Goal: Task Accomplishment & Management: Use online tool/utility

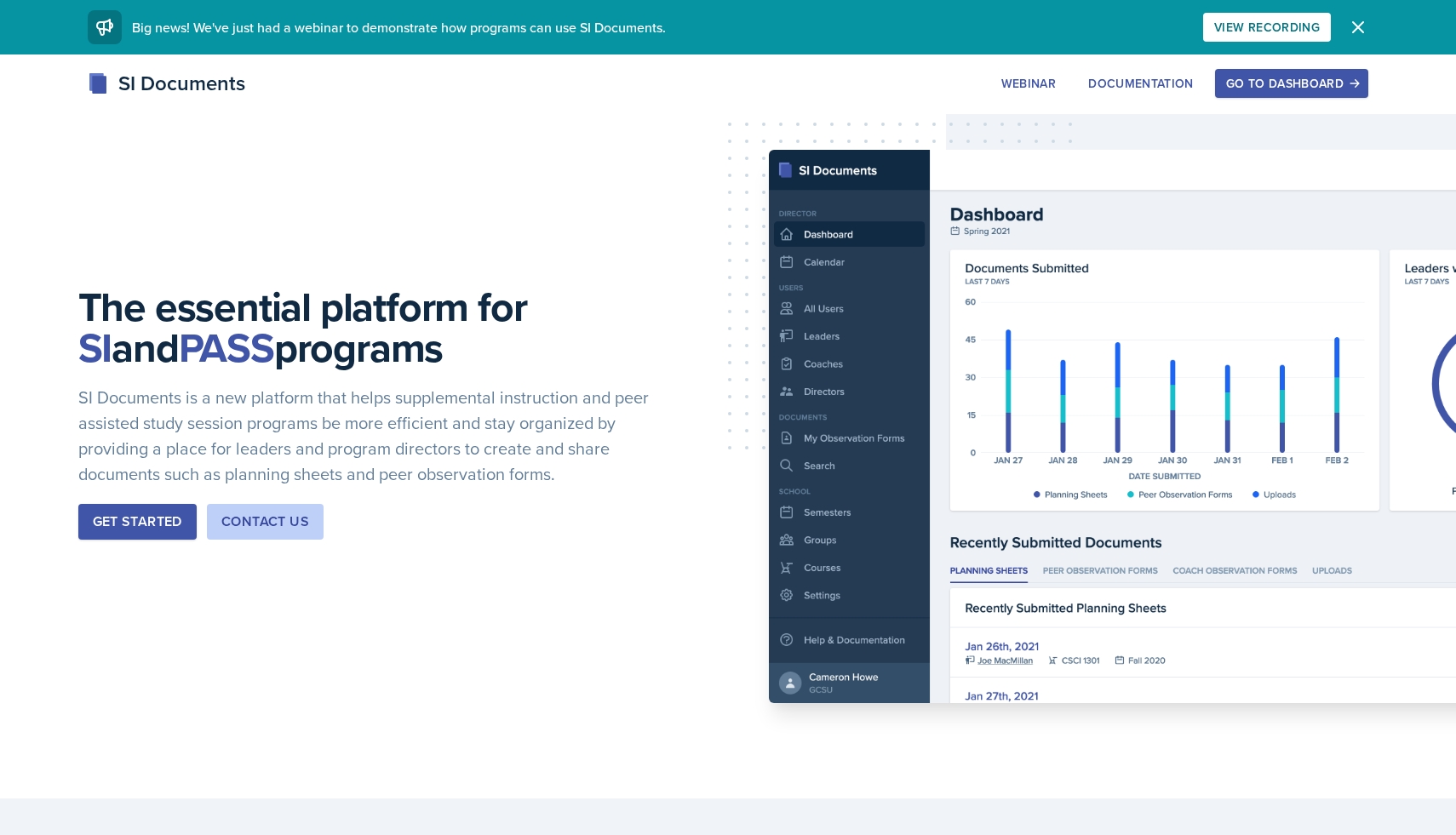
click at [1358, 22] on icon "button" at bounding box center [1358, 28] width 21 height 21
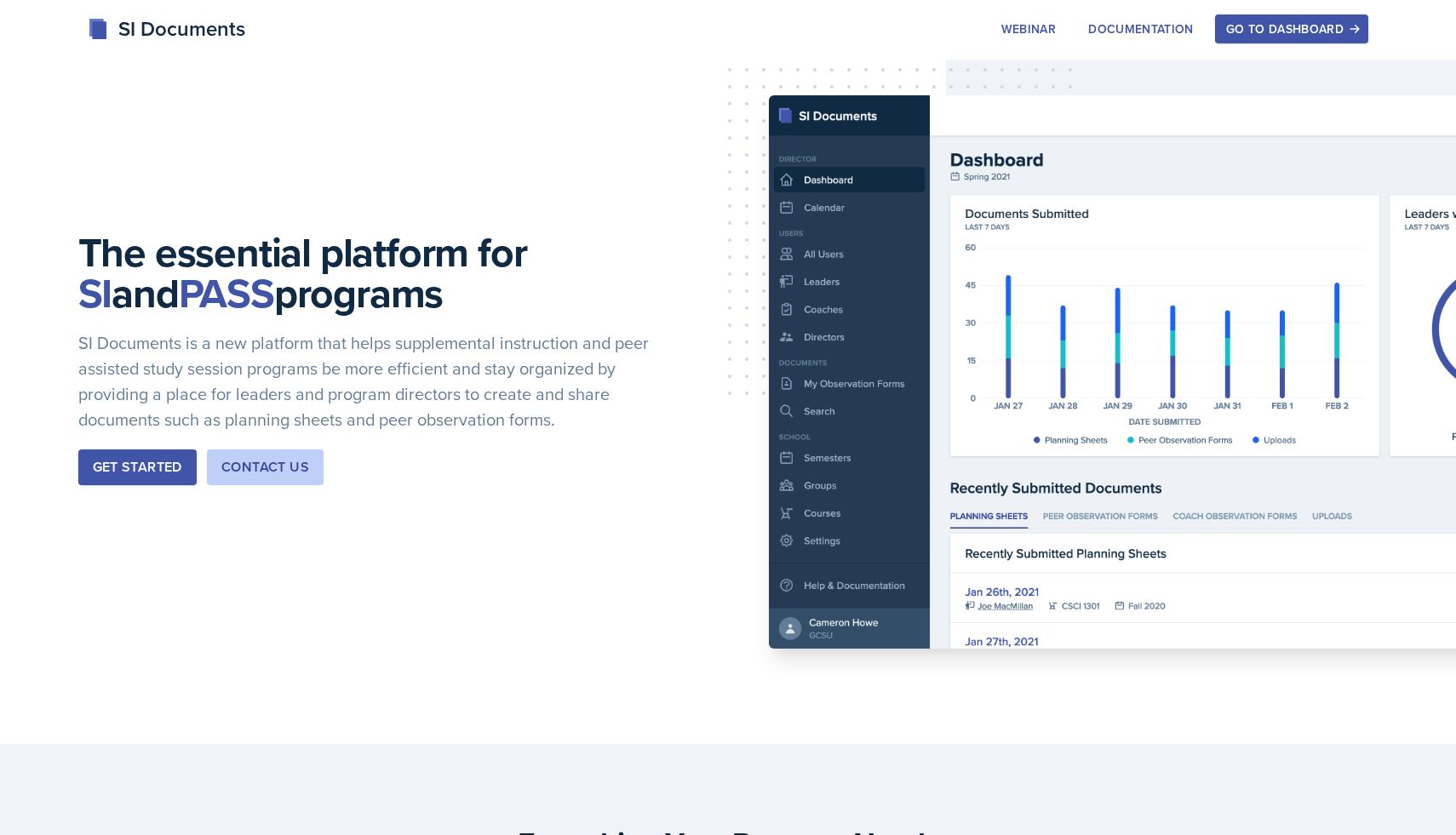
click at [1349, 30] on icon "button" at bounding box center [1355, 29] width 12 height 12
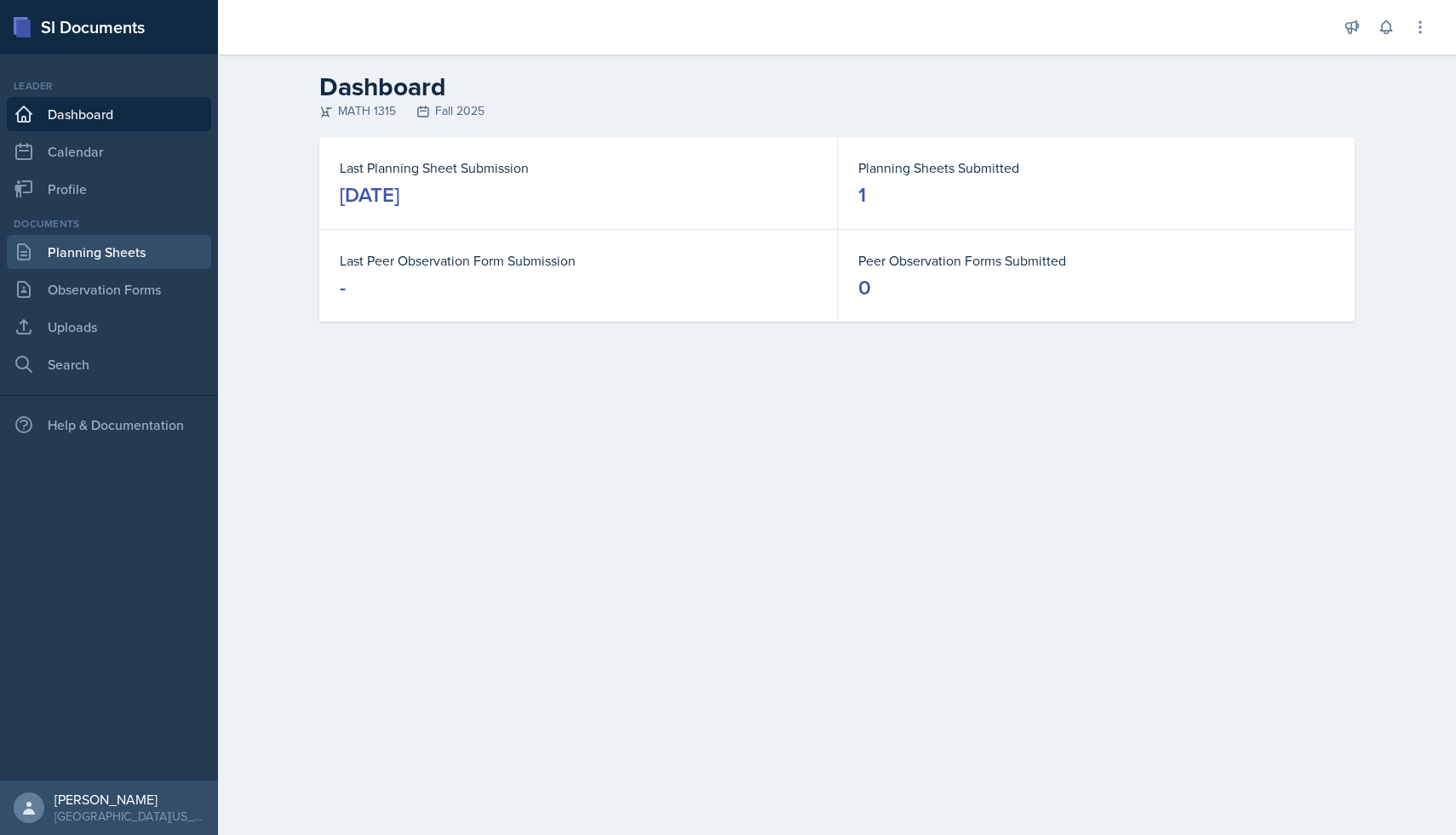
click at [111, 256] on link "Planning Sheets" at bounding box center [109, 251] width 205 height 34
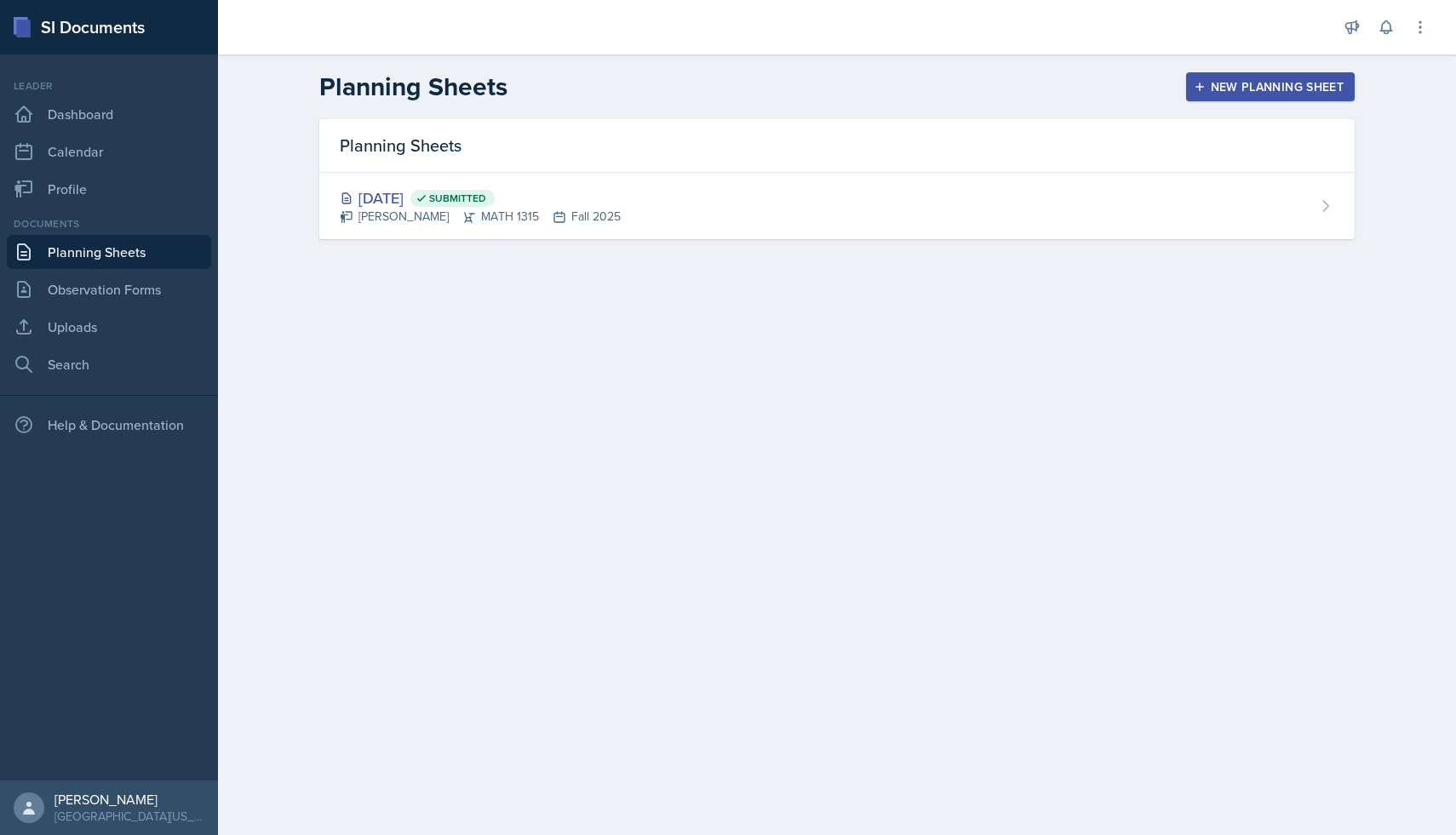
click at [1208, 91] on div "New Planning Sheet" at bounding box center [1270, 87] width 146 height 14
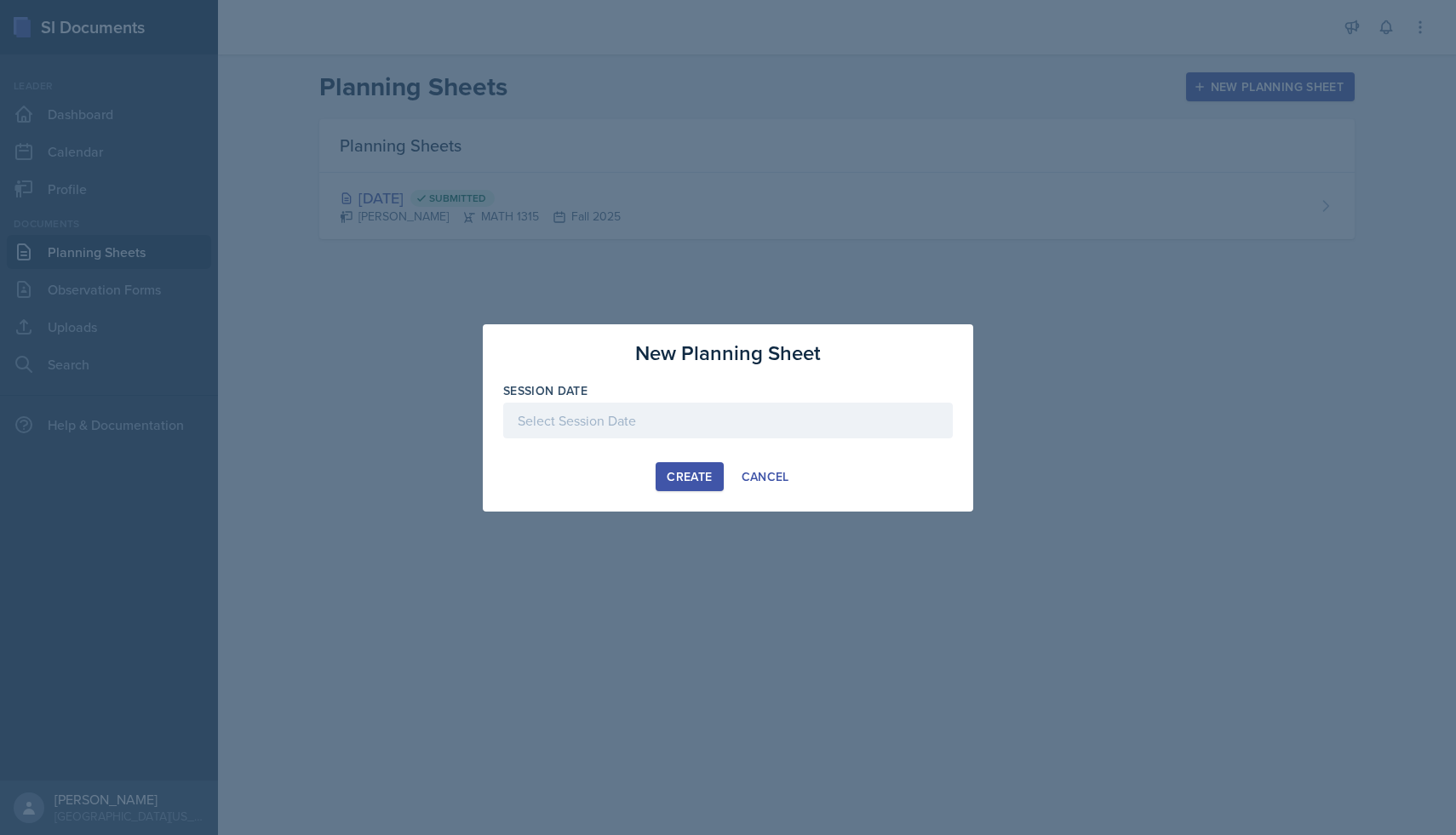
click at [616, 418] on div at bounding box center [728, 420] width 450 height 36
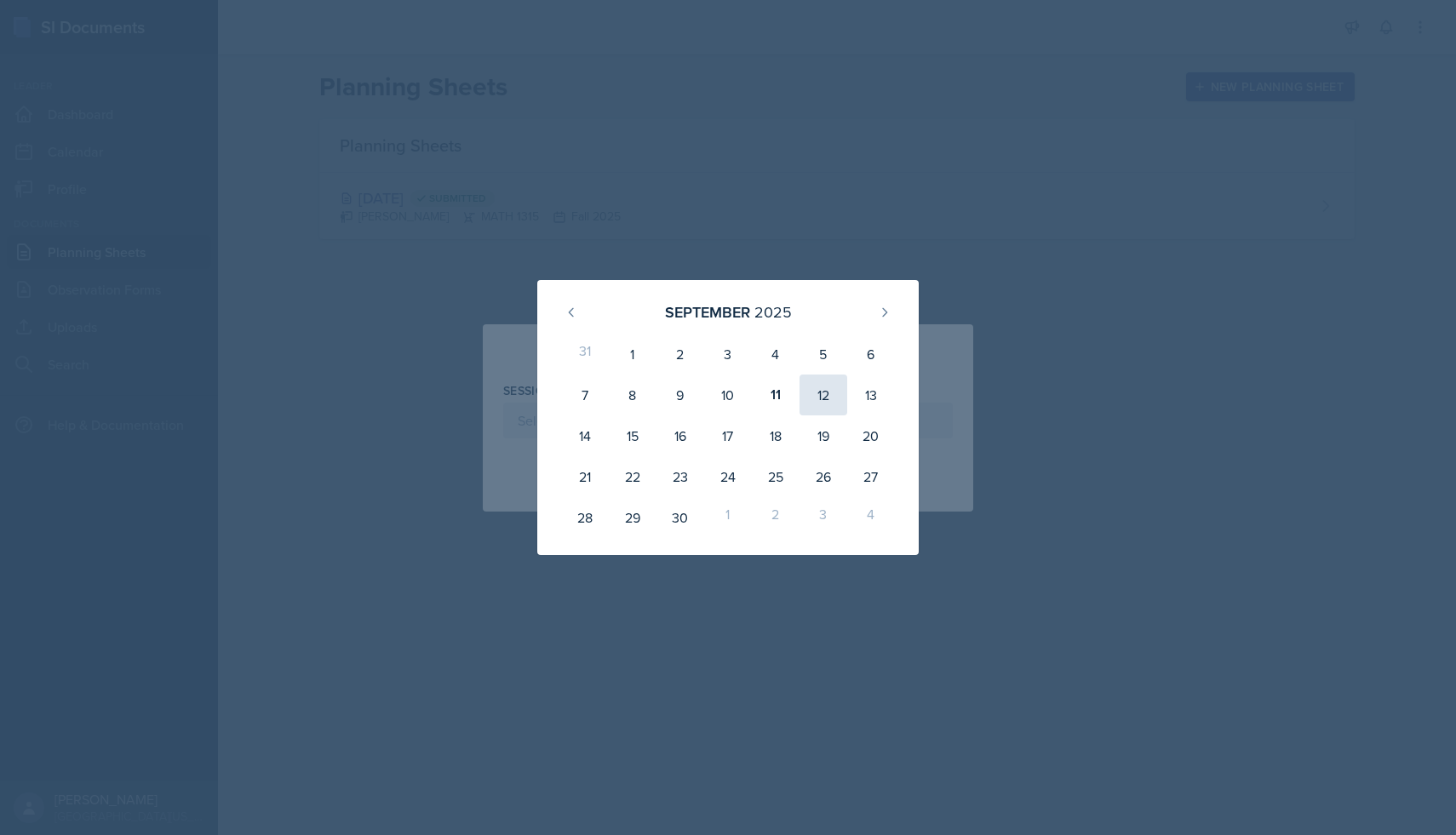
click at [829, 397] on div "12" at bounding box center [823, 394] width 48 height 41
type input "[DATE]"
click at [829, 397] on div "12" at bounding box center [823, 394] width 48 height 41
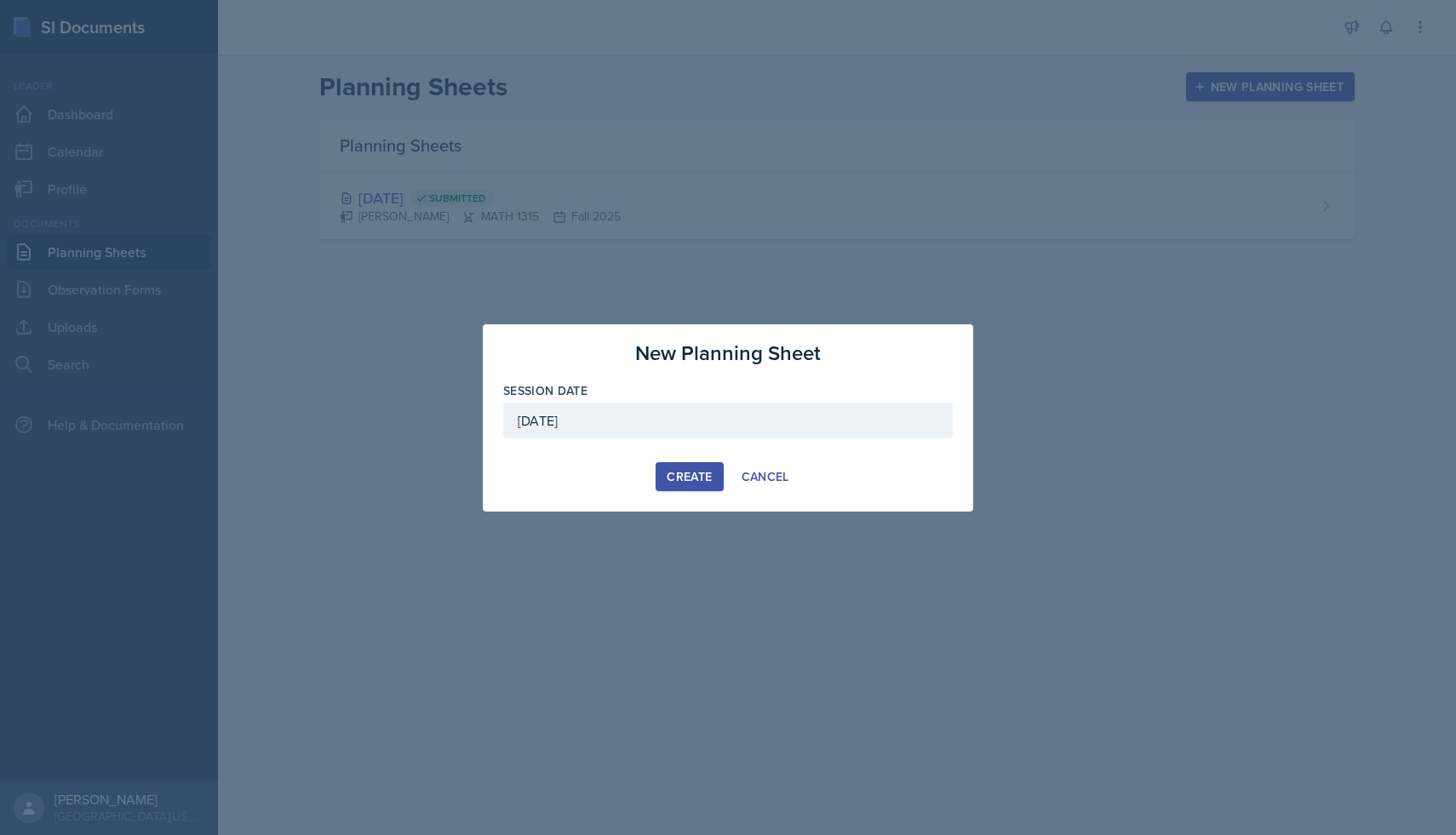
click at [705, 469] on div "Create" at bounding box center [689, 476] width 45 height 14
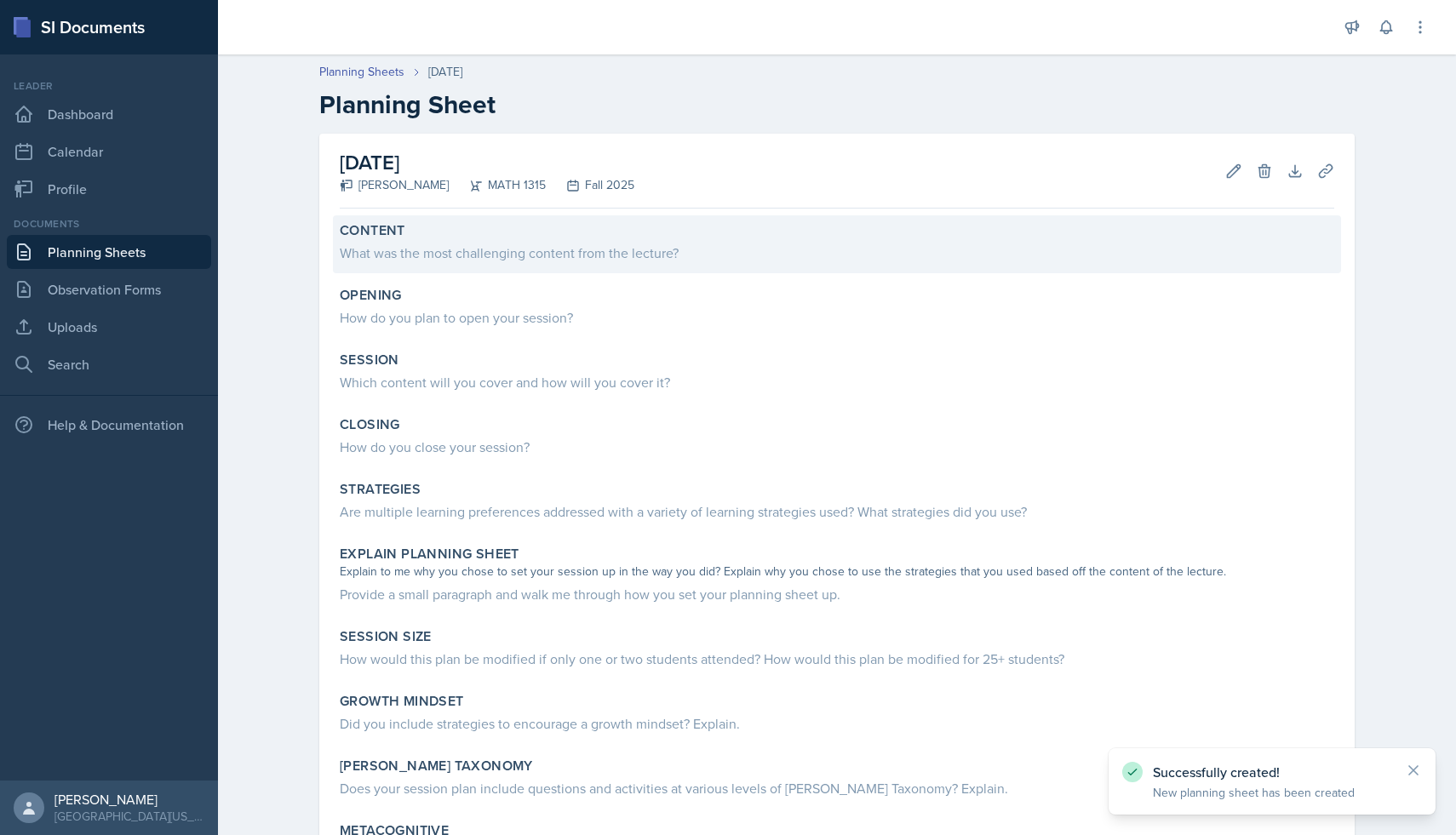
click at [725, 259] on div "What was the most challenging content from the lecture?" at bounding box center [837, 253] width 995 height 21
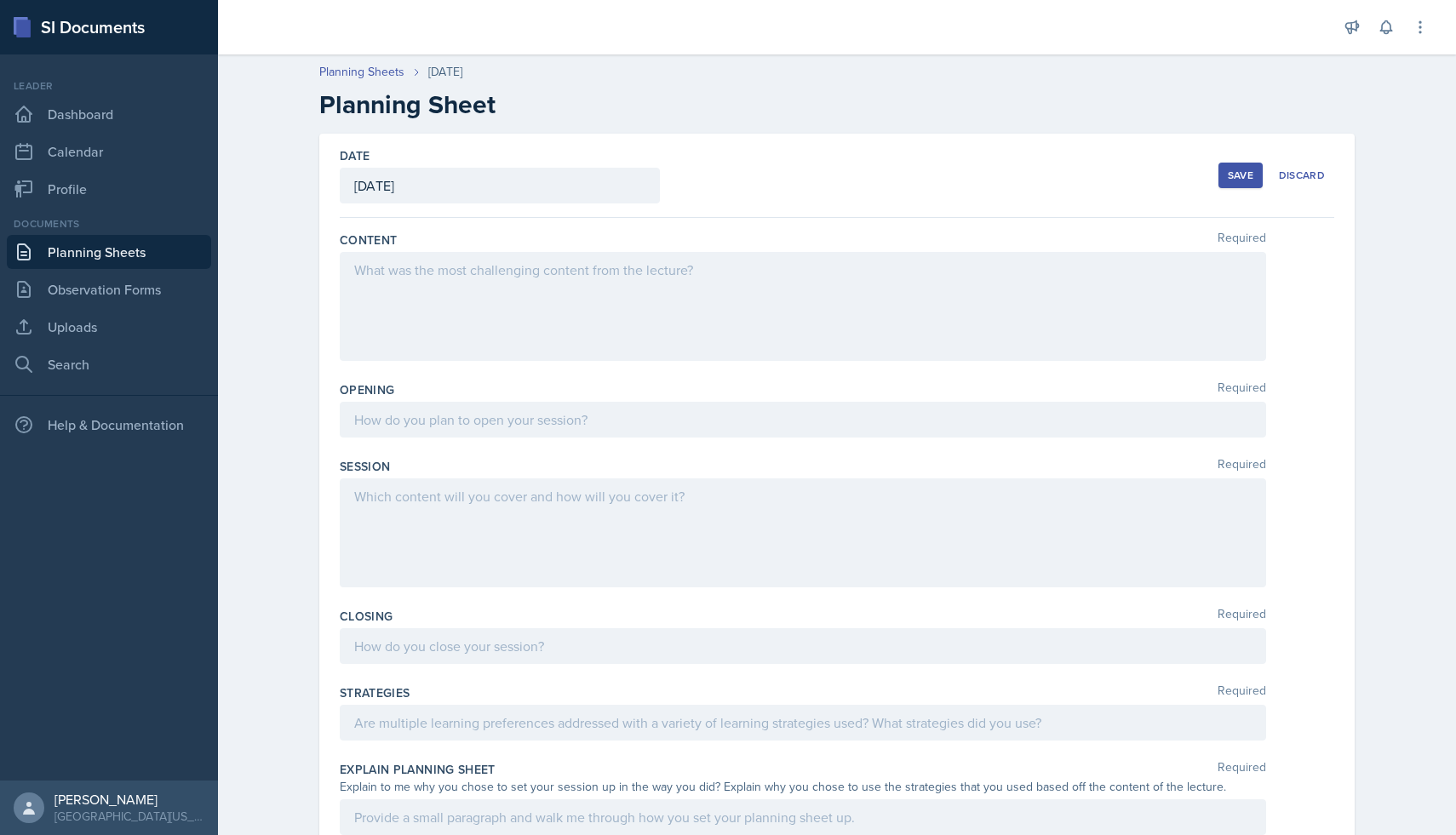
click at [716, 288] on div at bounding box center [803, 307] width 926 height 109
click at [341, 243] on label "Content" at bounding box center [368, 240] width 57 height 17
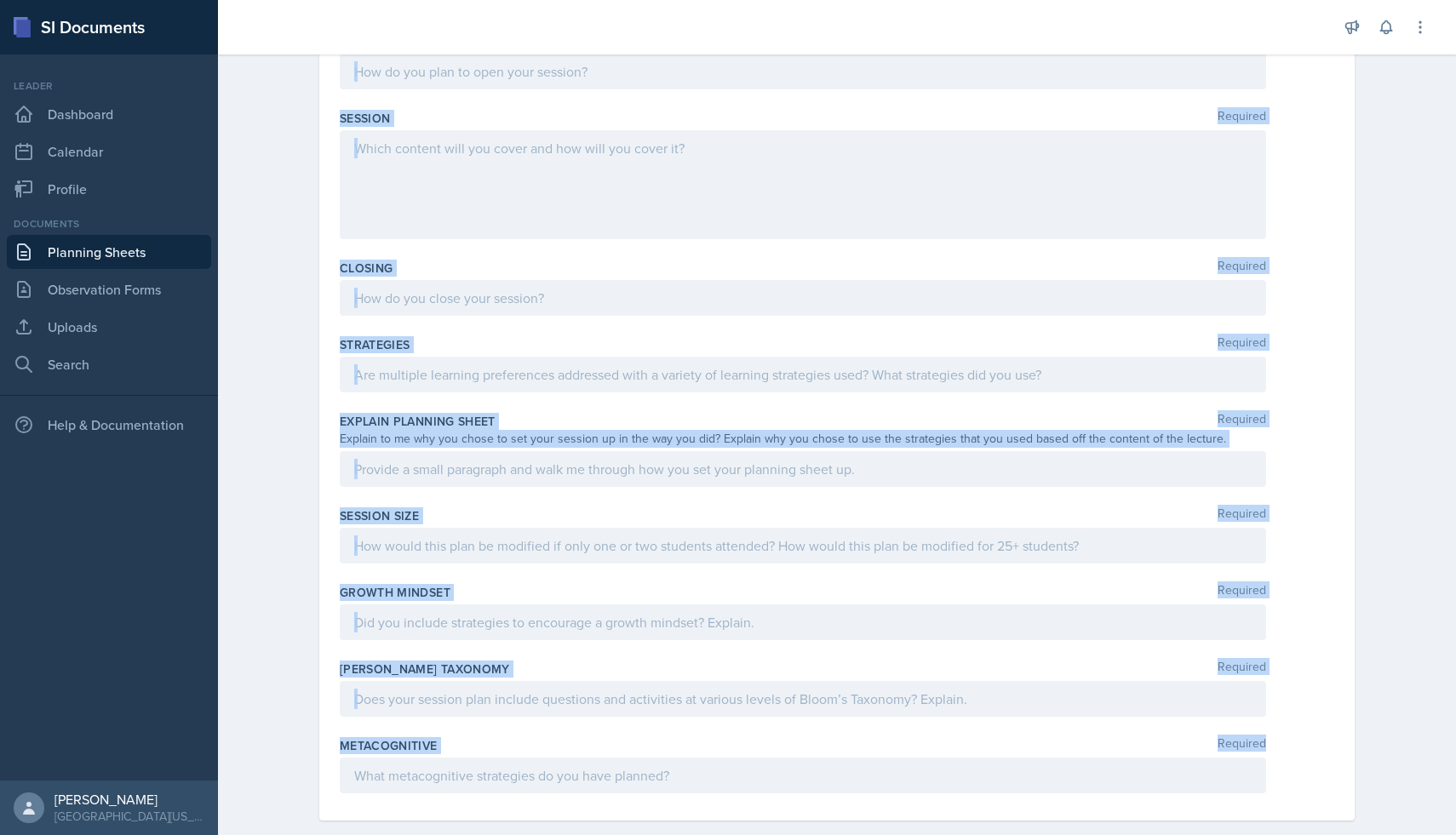
scroll to position [374, 0]
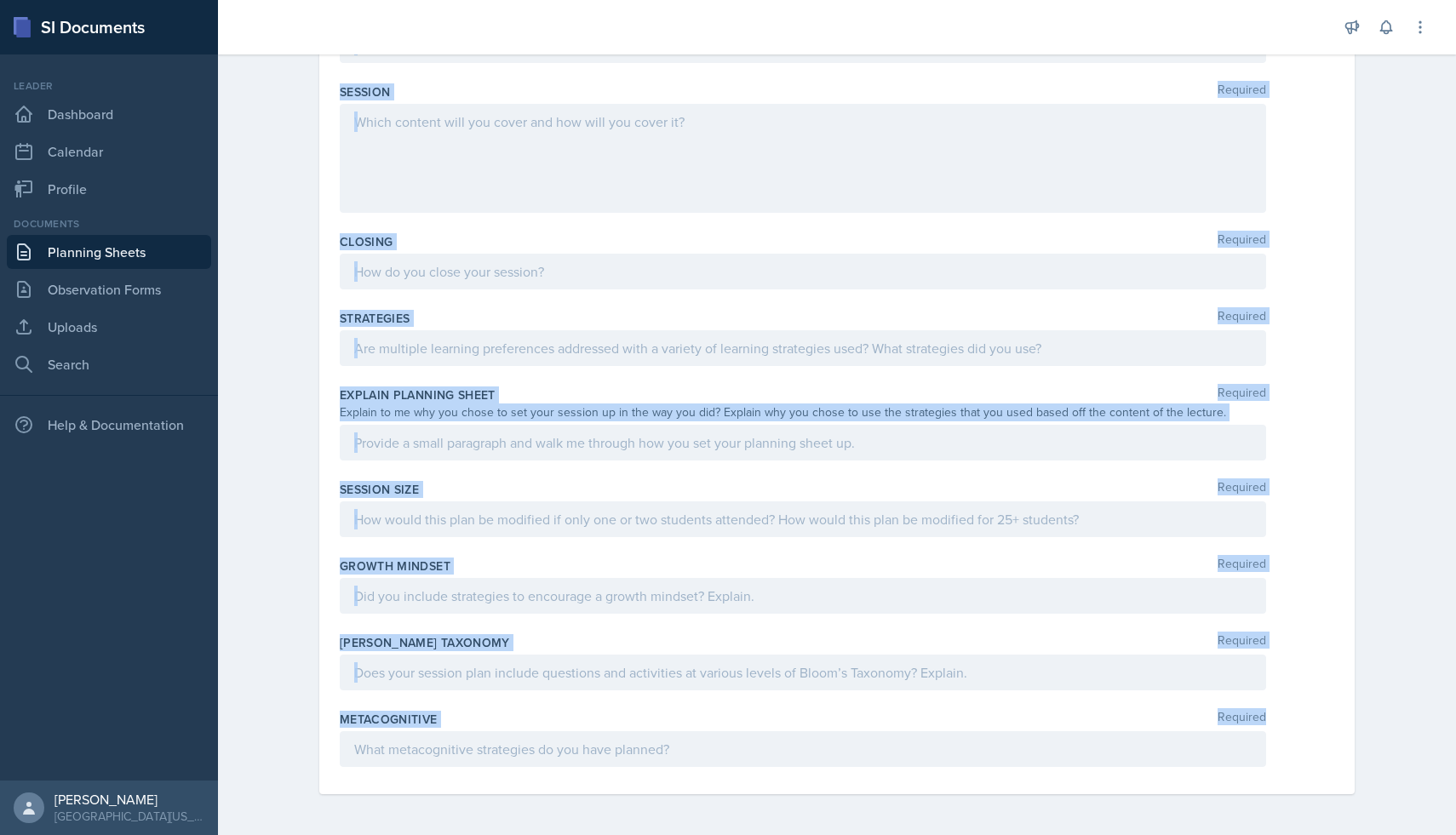
drag, startPoint x: 341, startPoint y: 238, endPoint x: 653, endPoint y: 834, distance: 672.7
click at [653, 834] on div "Date [DATE] [DATE] 31 1 2 3 4 5 6 7 8 9 10 11 12 13 14 15 16 17 18 19 20 21 22 …" at bounding box center [837, 297] width 1090 height 1076
copy div "Content Required Opening Required Session Required Closing Required Strategies …"
click at [499, 235] on div "Closing Required" at bounding box center [837, 242] width 995 height 17
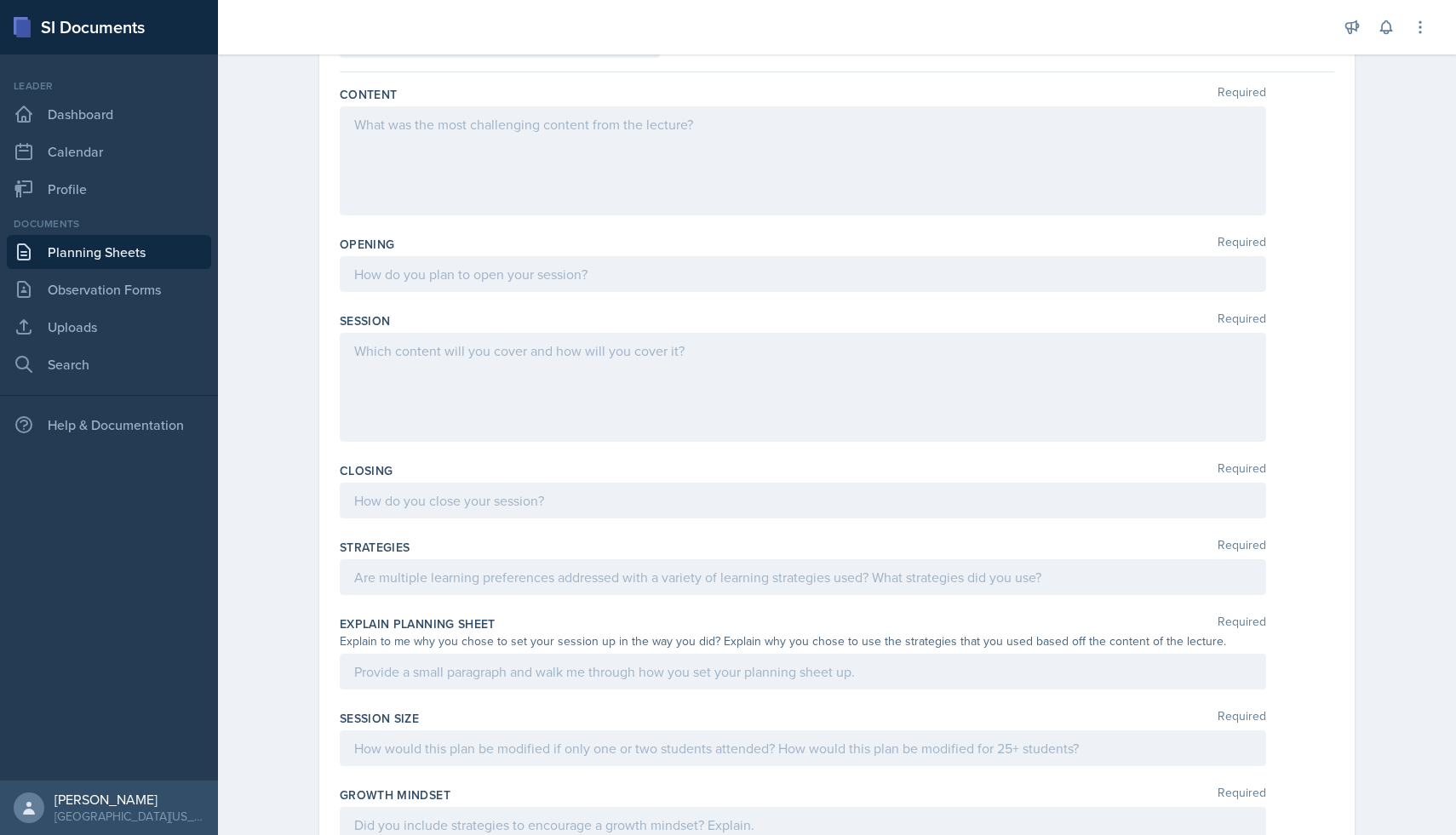
scroll to position [0, 0]
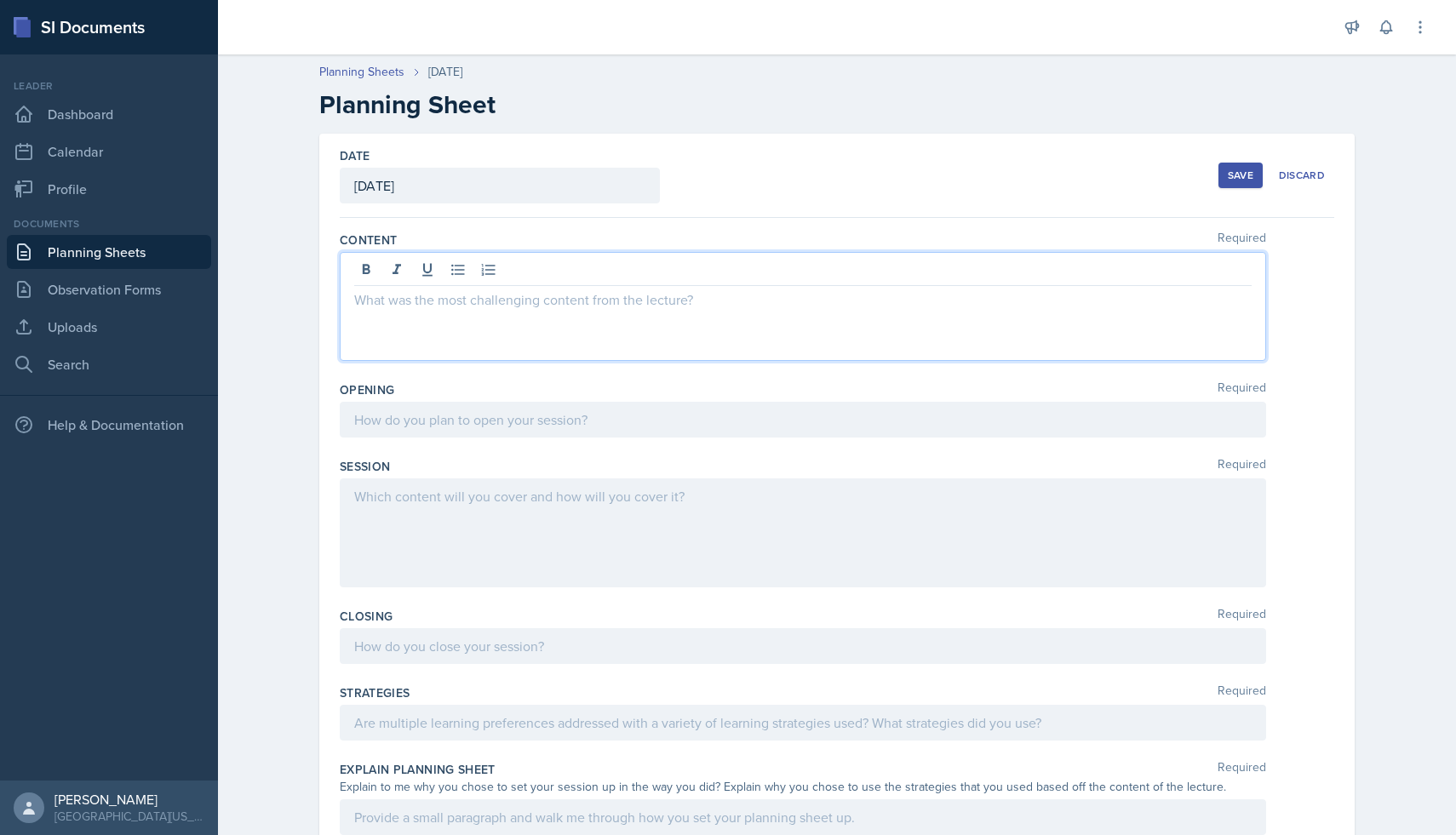
drag, startPoint x: 699, startPoint y: 274, endPoint x: 656, endPoint y: 275, distance: 43.0
click at [656, 275] on div at bounding box center [803, 307] width 926 height 109
click at [699, 303] on p at bounding box center [803, 300] width 898 height 21
click at [775, 152] on div "Date [DATE] [DATE] 31 1 2 3 4 5 6 7 8 9 10 11 12 13 14 15 16 17 18 19 20 21 22 …" at bounding box center [837, 175] width 995 height 84
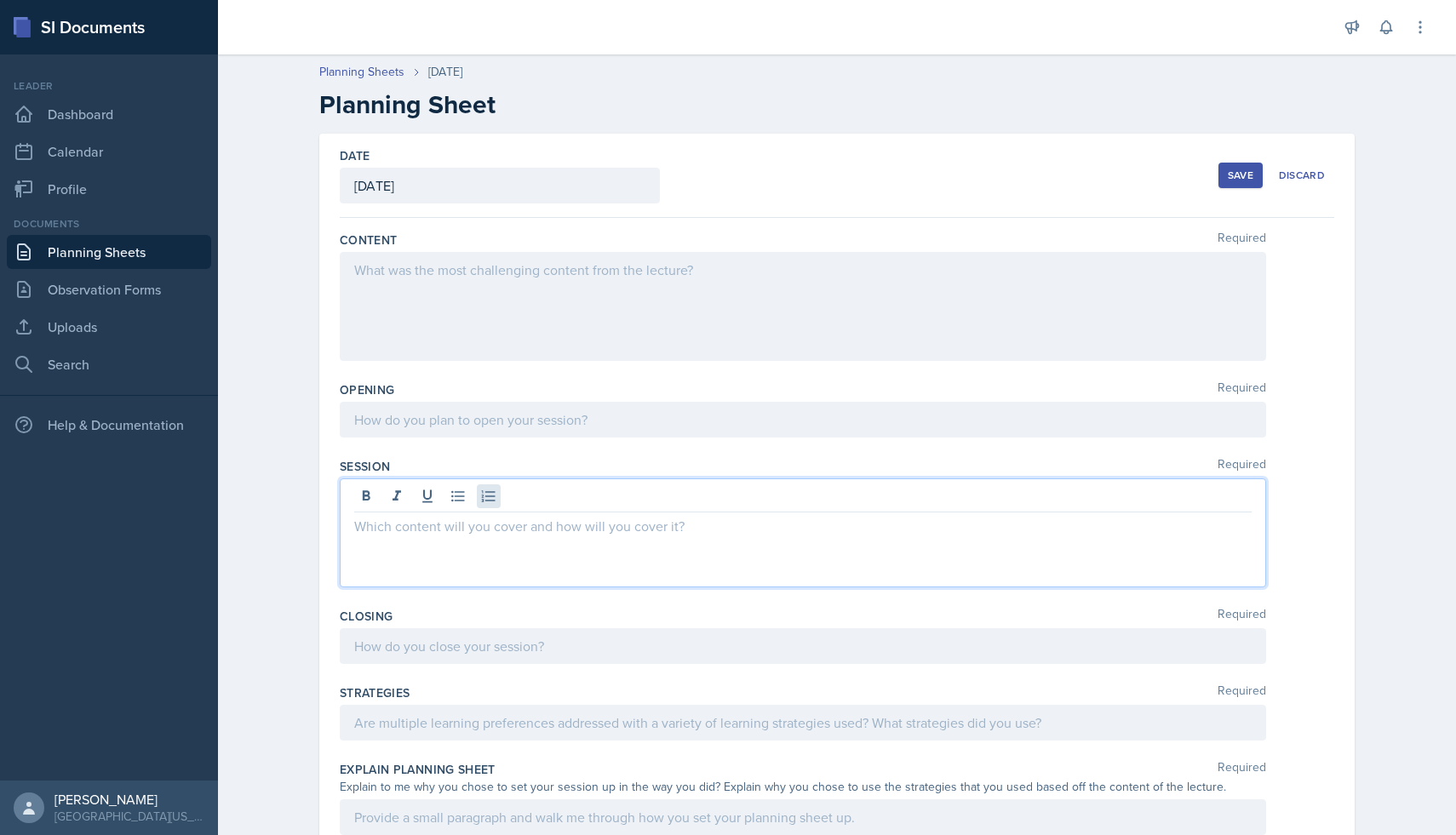
drag, startPoint x: 356, startPoint y: 495, endPoint x: 489, endPoint y: 496, distance: 133.0
click at [489, 496] on div at bounding box center [803, 533] width 926 height 109
drag, startPoint x: 669, startPoint y: 529, endPoint x: 533, endPoint y: 524, distance: 136.1
click at [534, 527] on p at bounding box center [803, 526] width 898 height 21
click at [601, 453] on div "Session Required" at bounding box center [837, 526] width 995 height 150
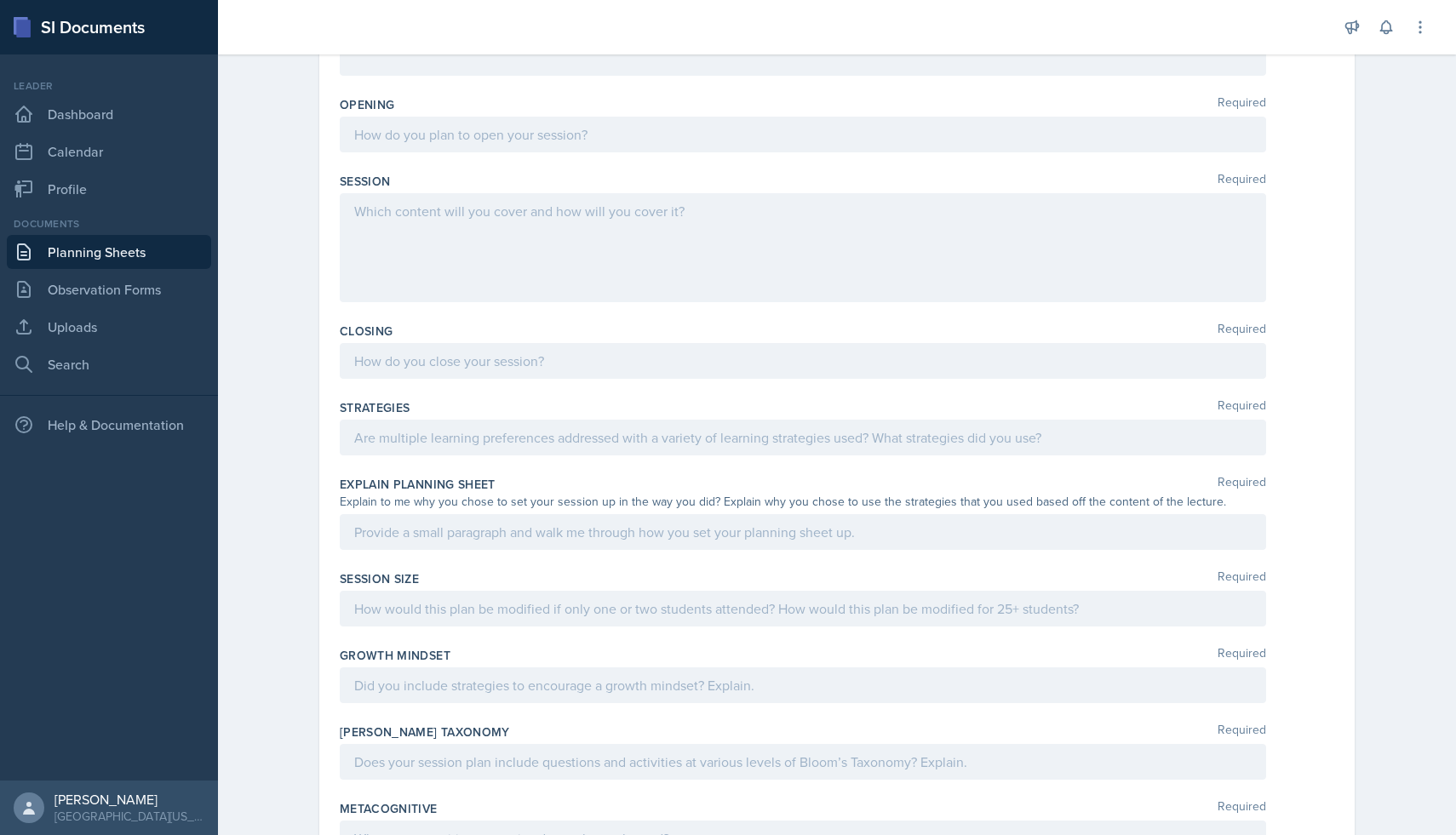
scroll to position [287, 0]
